Goal: Task Accomplishment & Management: Manage account settings

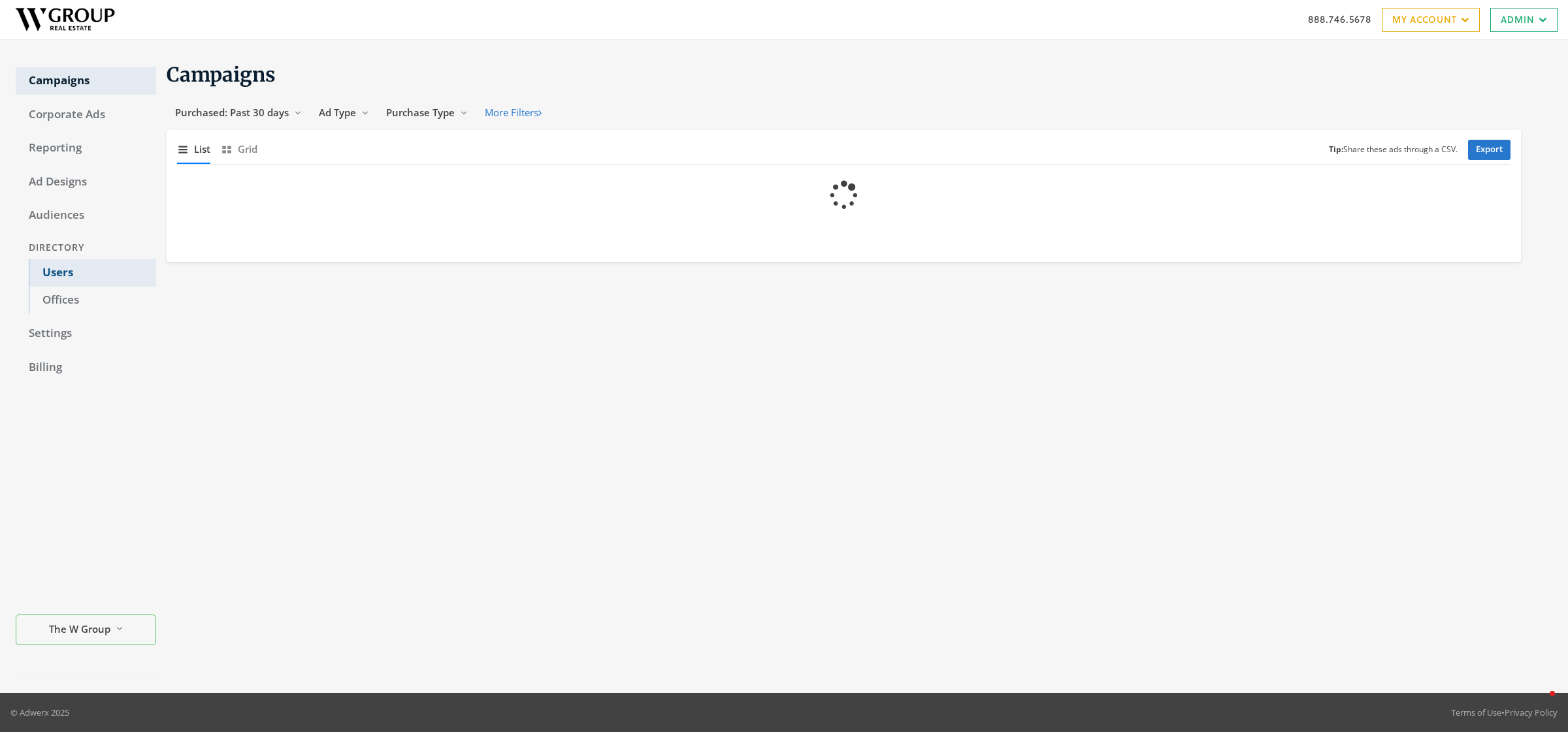
click at [50, 269] on link "Users" at bounding box center [93, 272] width 127 height 27
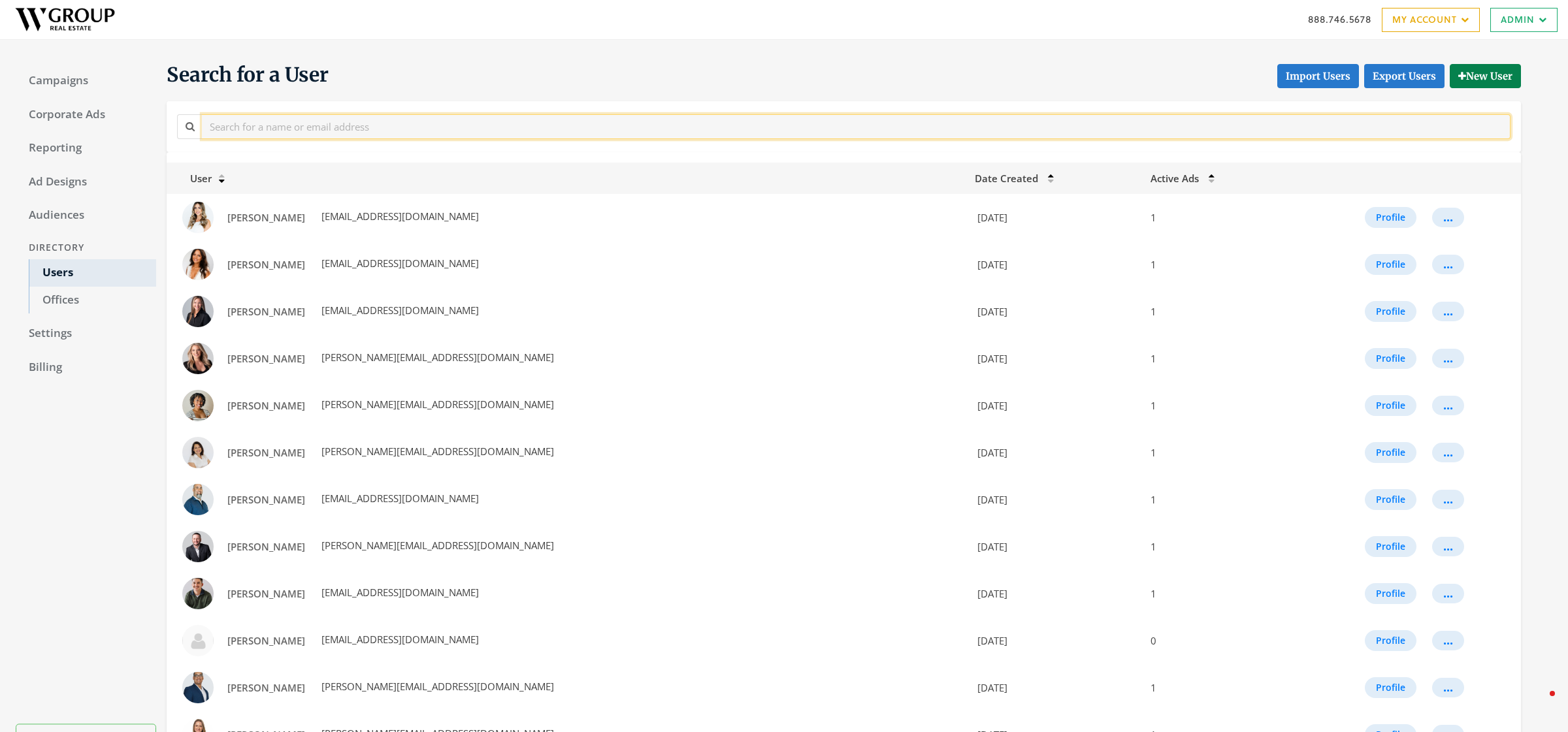
click at [310, 133] on input "text" at bounding box center [856, 127] width 1309 height 24
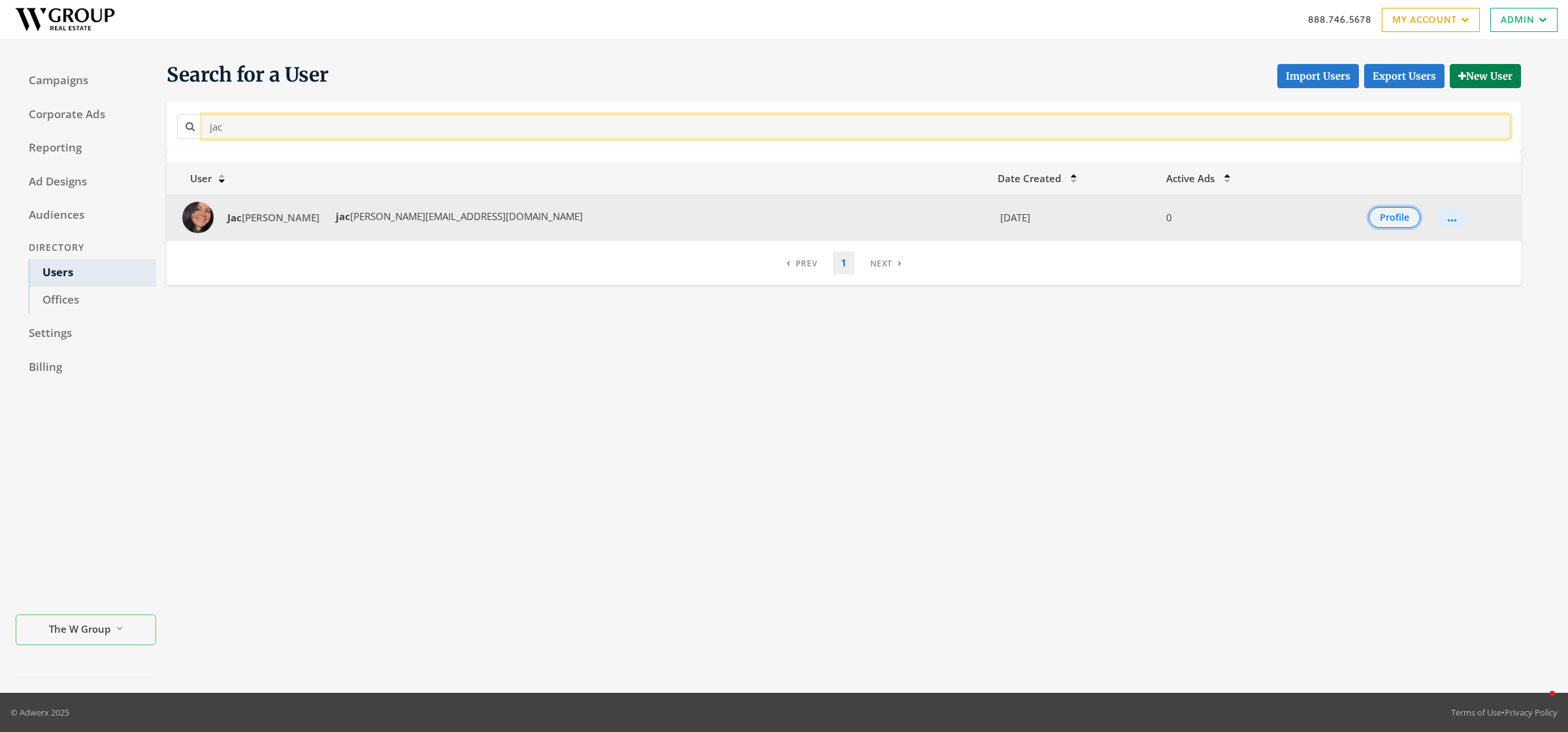
type input "jac"
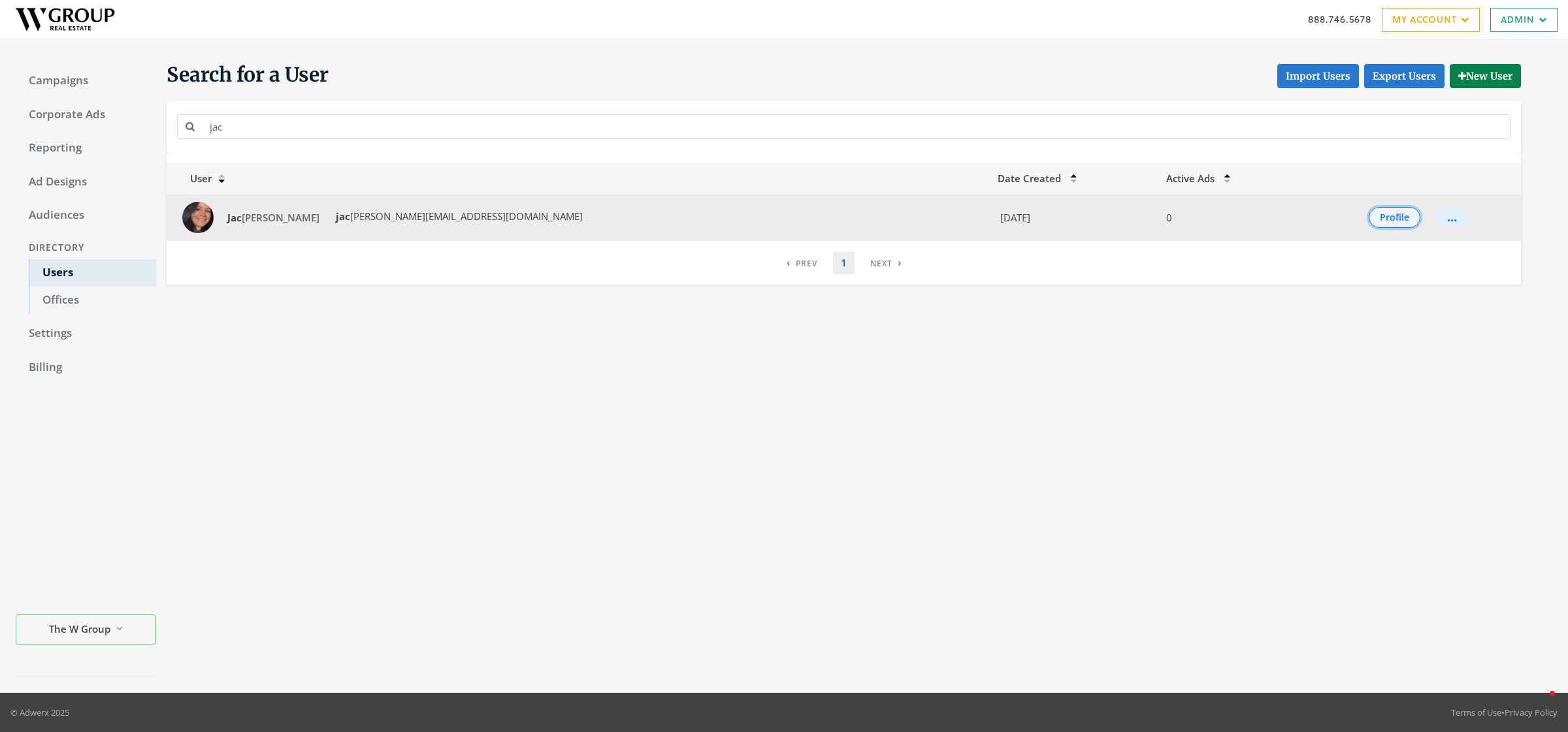
click at [1369, 219] on button "Profile" at bounding box center [1394, 217] width 52 height 21
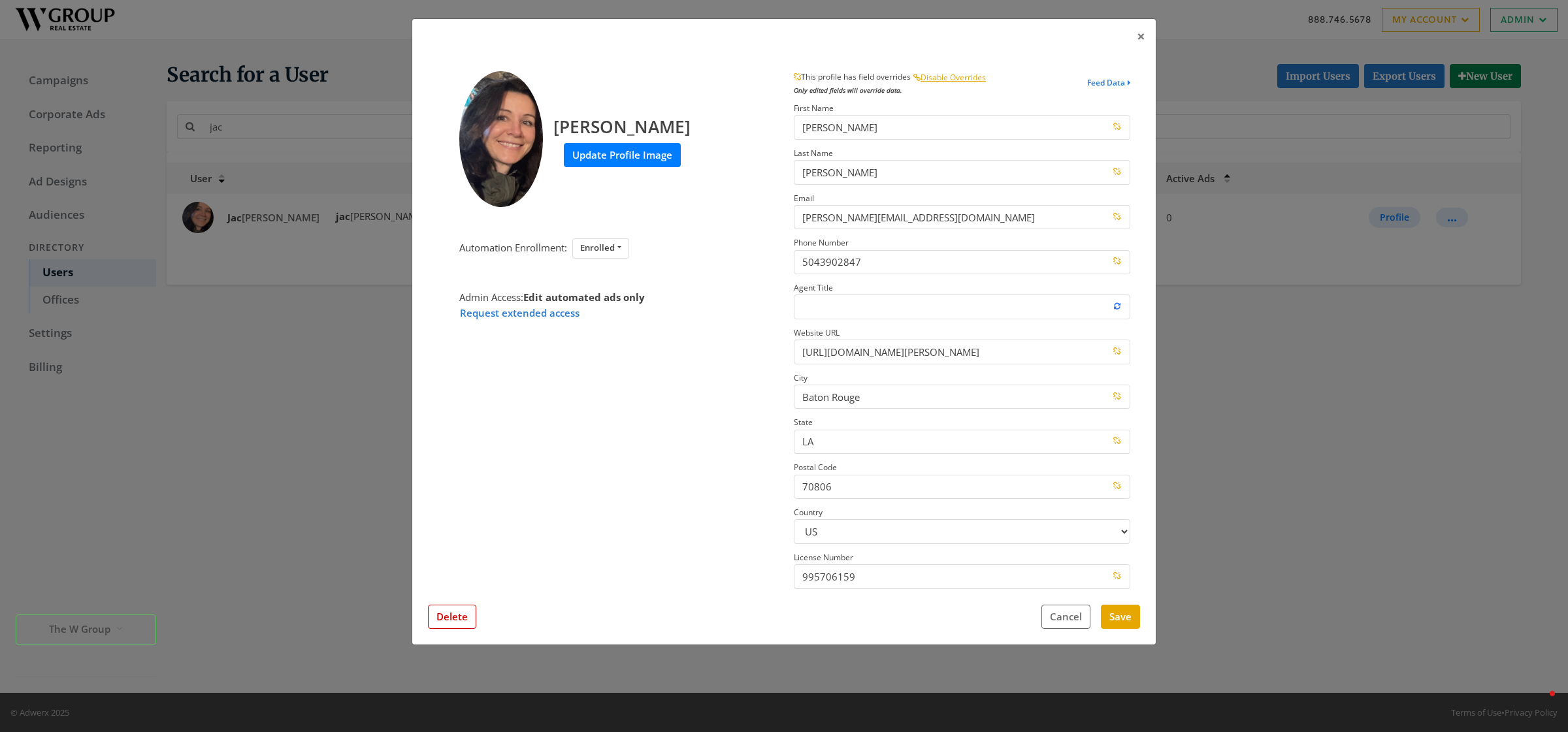
click at [594, 143] on label "Update Profile Image" at bounding box center [622, 155] width 117 height 24
click at [0, 0] on input "Update Profile Image" at bounding box center [0, 0] width 0 height 0
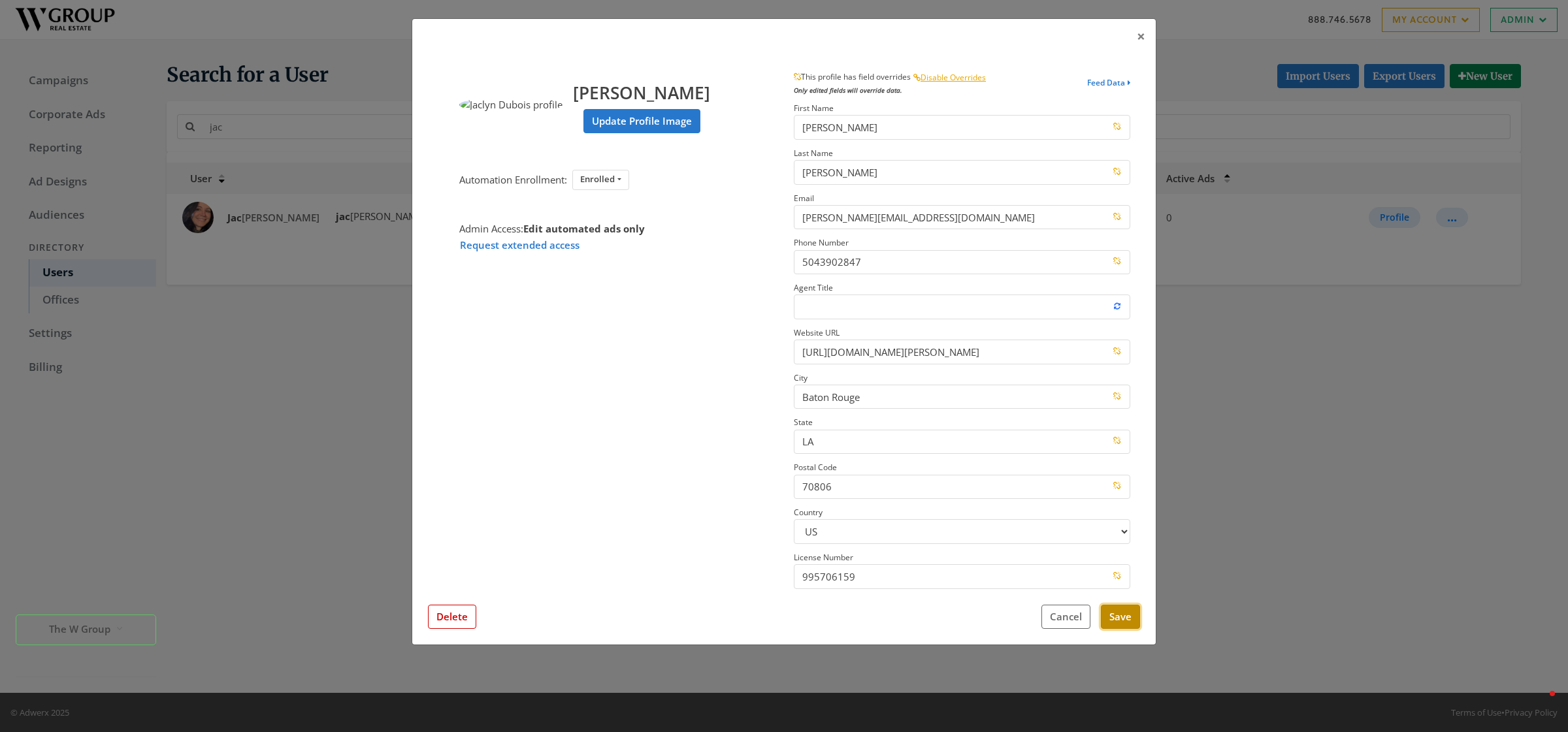
click at [1113, 615] on button "Save" at bounding box center [1120, 617] width 39 height 24
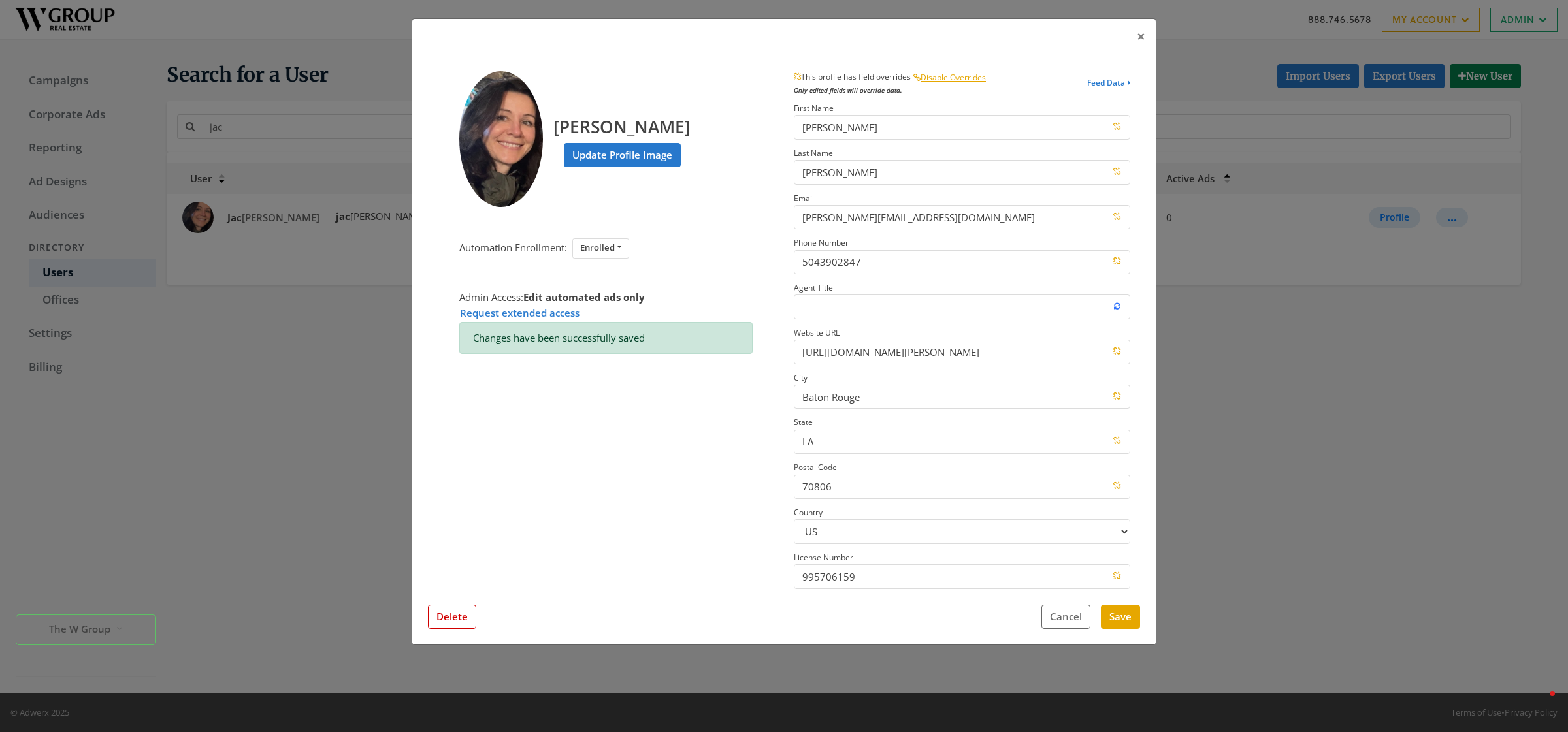
click at [383, 484] on div "× [PERSON_NAME] Update Profile Image Automation Enrollment: Enrolled Enrolled N…" at bounding box center [784, 366] width 1568 height 732
